Goal: Task Accomplishment & Management: Manage account settings

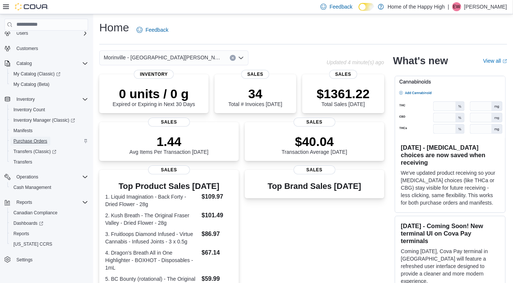
click at [35, 139] on span "Purchase Orders" at bounding box center [30, 141] width 34 height 6
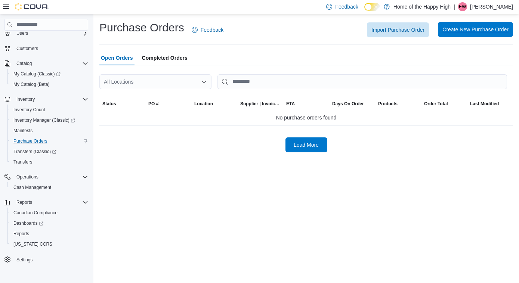
click at [474, 30] on span "Create New Purchase Order" at bounding box center [475, 29] width 66 height 7
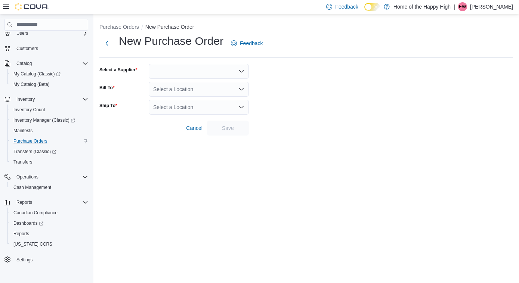
click at [195, 76] on div at bounding box center [199, 71] width 100 height 15
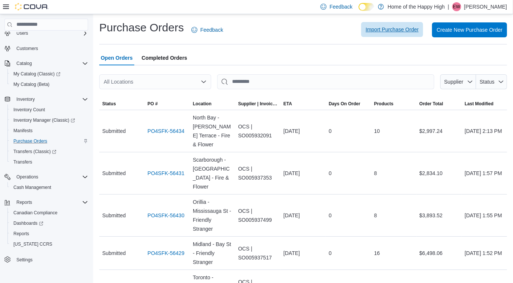
click at [391, 31] on span "Import Purchase Order" at bounding box center [392, 29] width 53 height 7
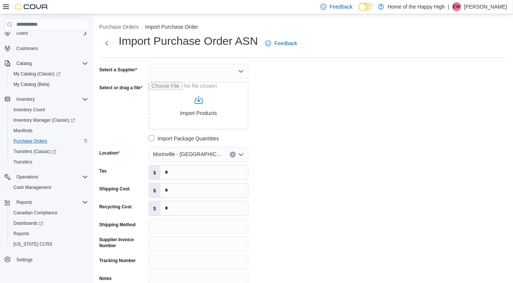
click at [169, 74] on div at bounding box center [199, 71] width 100 height 15
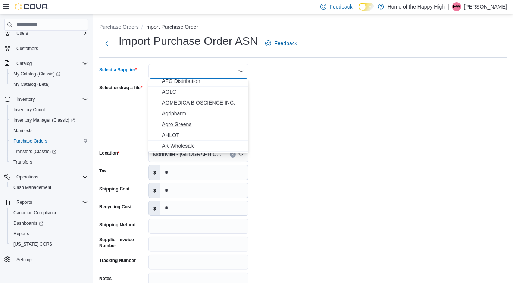
scroll to position [102, 0]
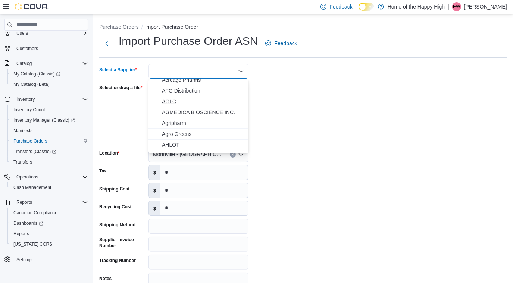
click at [172, 101] on span "AGLC" at bounding box center [203, 101] width 82 height 7
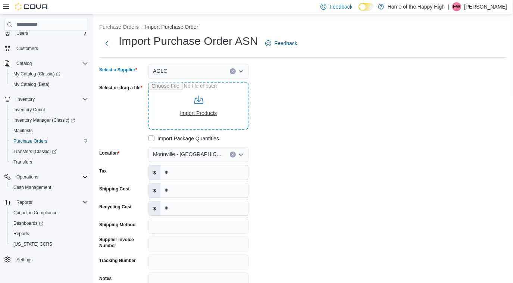
click at [194, 112] on input "Select or drag a file" at bounding box center [199, 106] width 100 height 48
type input "**********"
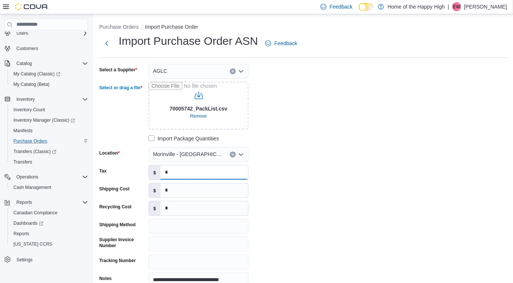
click at [186, 170] on input "*" at bounding box center [205, 172] width 88 height 14
type input "******"
click at [182, 189] on input "*" at bounding box center [205, 190] width 88 height 14
type input "***"
click at [153, 229] on input "Shipping Method" at bounding box center [199, 226] width 100 height 15
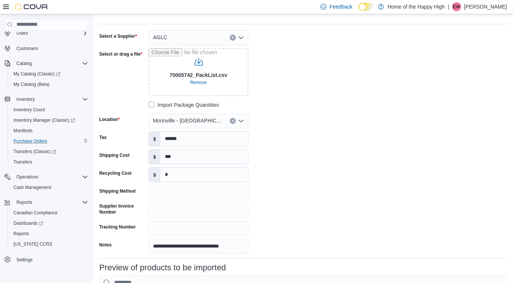
scroll to position [68, 0]
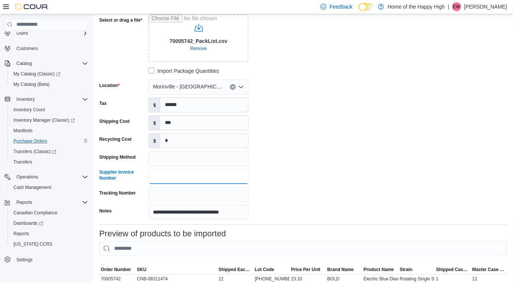
click at [159, 177] on input "Supplier Invoice Number" at bounding box center [199, 176] width 100 height 15
click at [150, 183] on input "Supplier Invoice Number" at bounding box center [199, 176] width 100 height 15
click at [150, 176] on input "Supplier Invoice Number" at bounding box center [199, 176] width 100 height 15
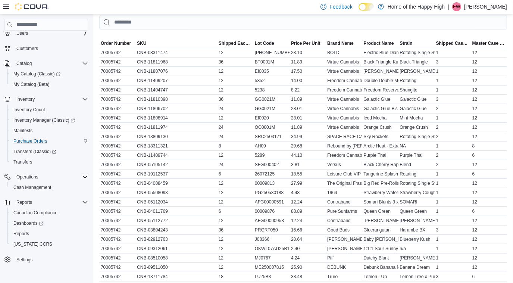
scroll to position [337, 0]
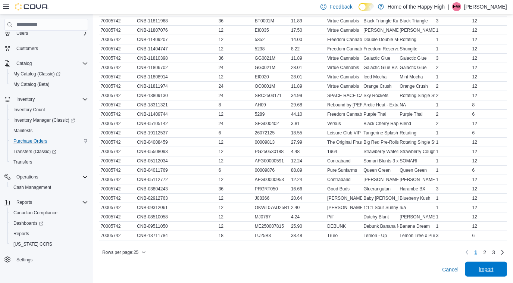
type input "********"
click at [494, 265] on span "Import" at bounding box center [486, 269] width 33 height 15
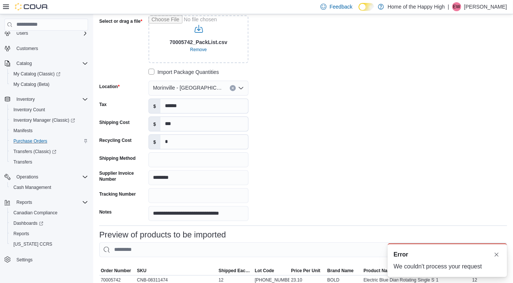
scroll to position [68, 0]
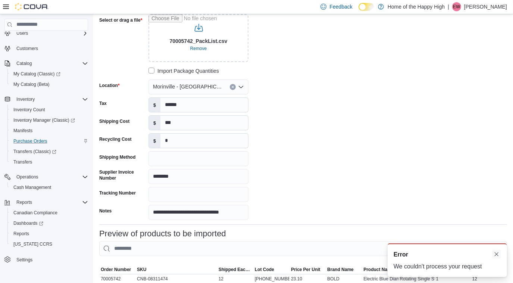
click at [500, 255] on button "Dismiss toast" at bounding box center [497, 254] width 9 height 9
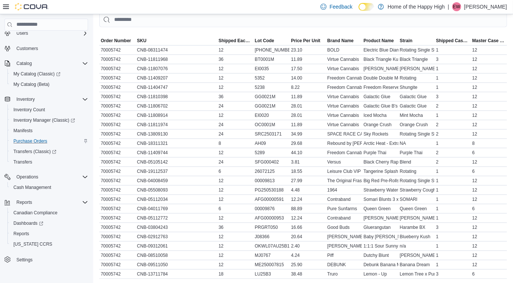
scroll to position [337, 0]
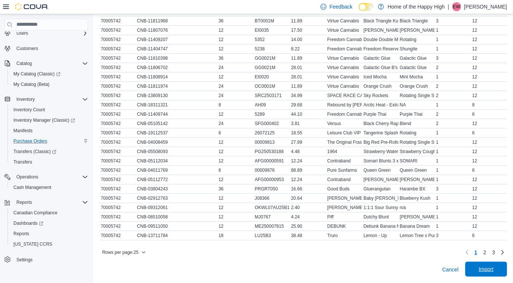
click at [490, 266] on span "Import" at bounding box center [486, 268] width 15 height 7
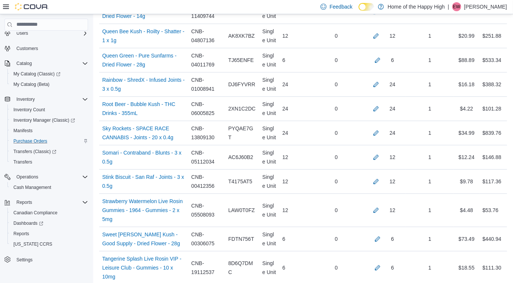
scroll to position [1504, 0]
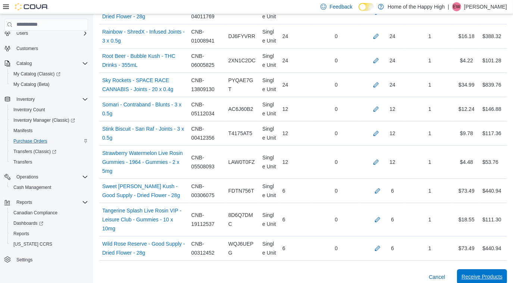
click at [478, 273] on span "Receive Products" at bounding box center [482, 276] width 41 height 7
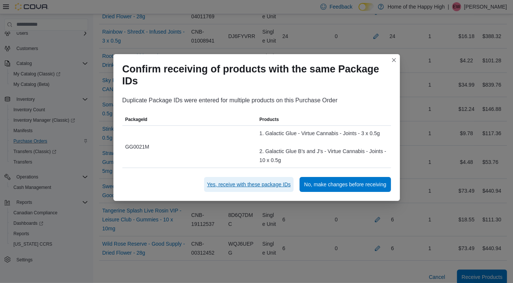
click at [235, 186] on span "Yes, receive with these package IDs" at bounding box center [249, 184] width 84 height 7
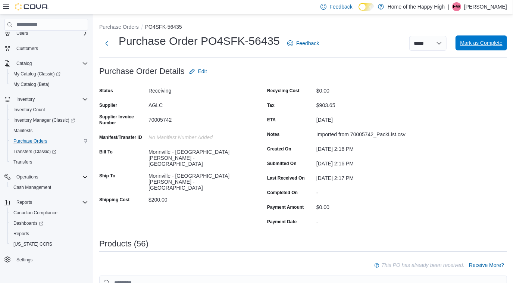
click at [497, 38] on span "Mark as Complete" at bounding box center [481, 42] width 43 height 15
